Goal: Navigation & Orientation: Find specific page/section

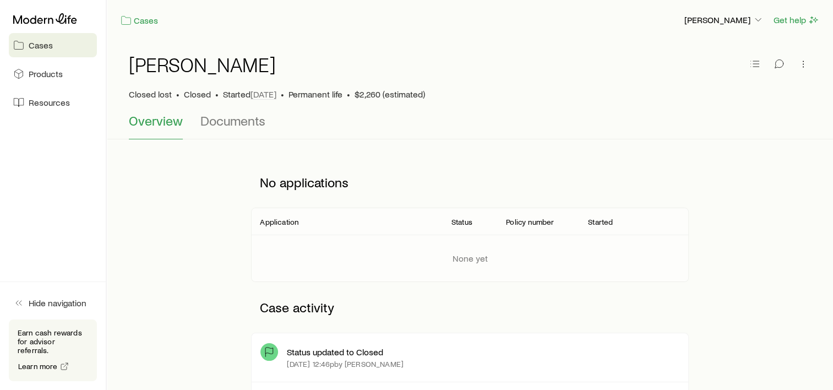
click at [46, 45] on span "Cases" at bounding box center [41, 45] width 24 height 11
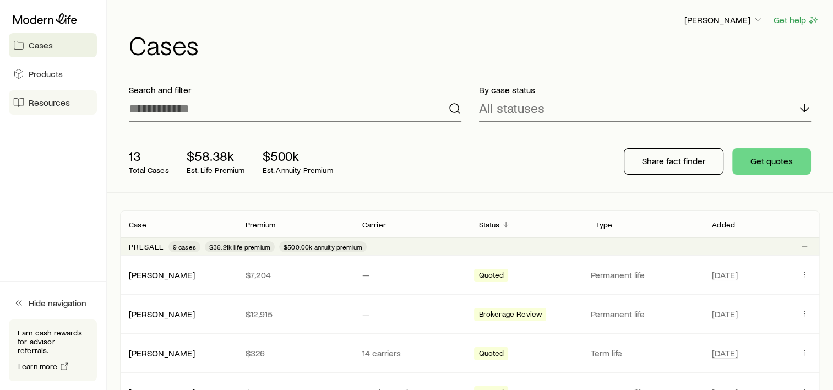
click at [29, 99] on span "Resources" at bounding box center [49, 102] width 41 height 11
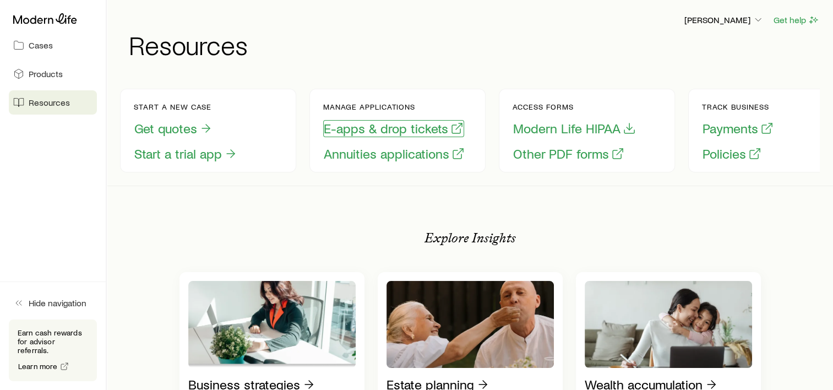
click at [361, 129] on button "E-apps & drop tickets" at bounding box center [393, 128] width 141 height 17
click at [32, 45] on span "Cases" at bounding box center [41, 45] width 24 height 11
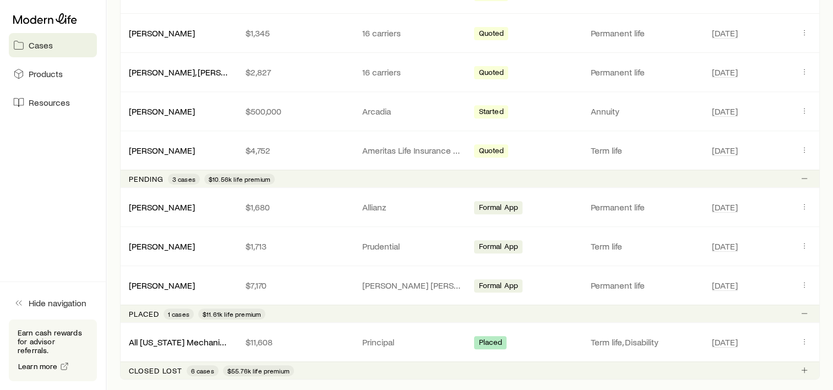
scroll to position [440, 0]
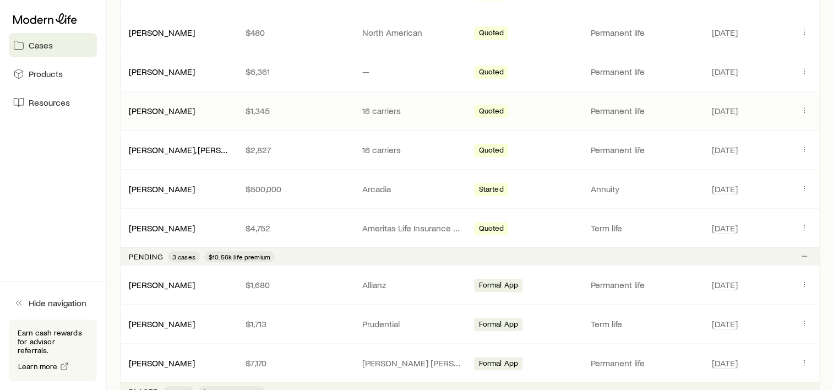
scroll to position [440, 0]
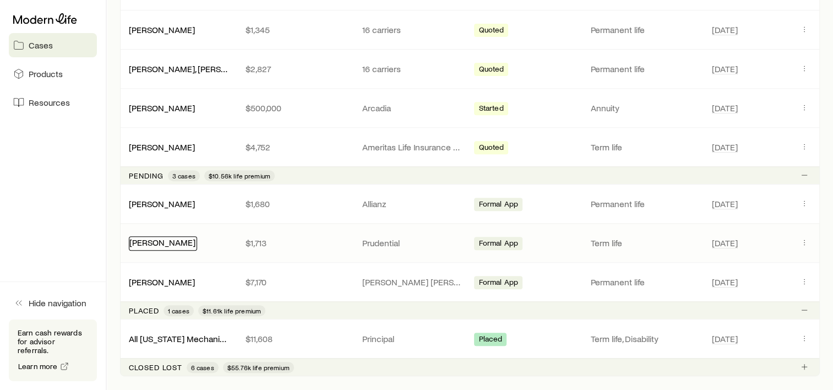
click at [157, 239] on link "[PERSON_NAME]" at bounding box center [162, 242] width 66 height 10
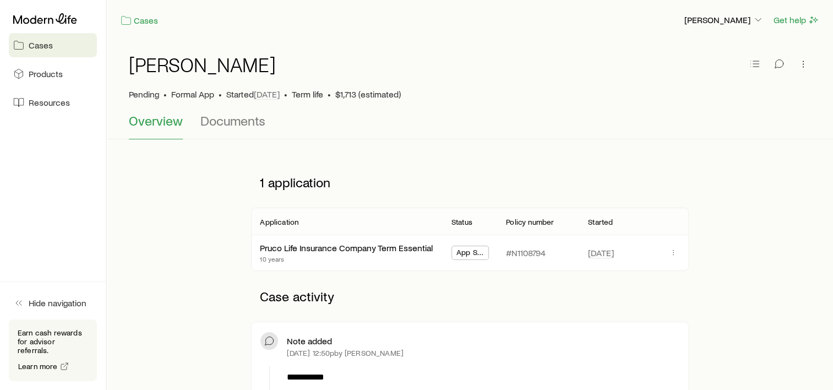
click at [37, 44] on span "Cases" at bounding box center [41, 45] width 24 height 11
